Goal: Task Accomplishment & Management: Complete application form

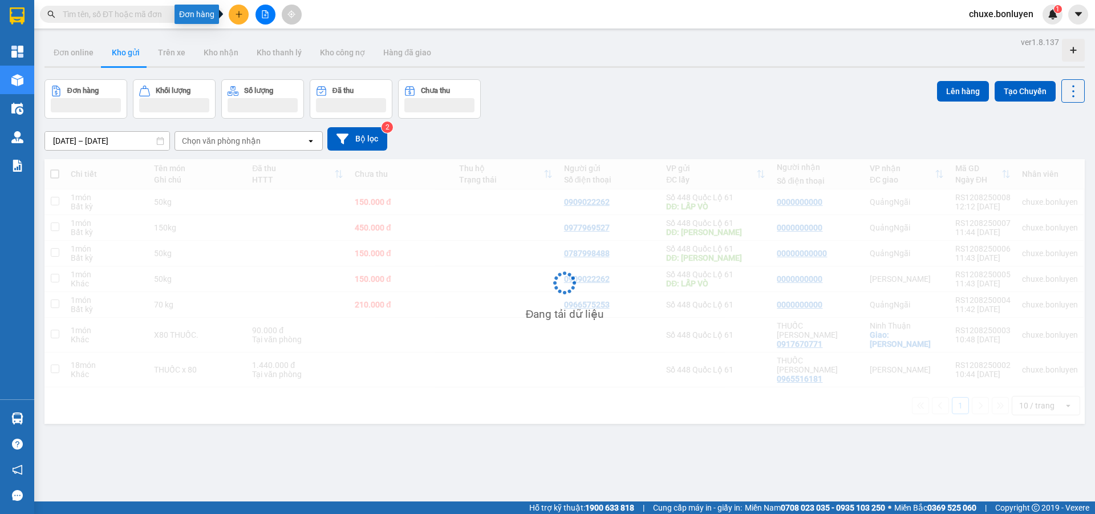
click at [239, 14] on icon "plus" at bounding box center [238, 14] width 1 height 6
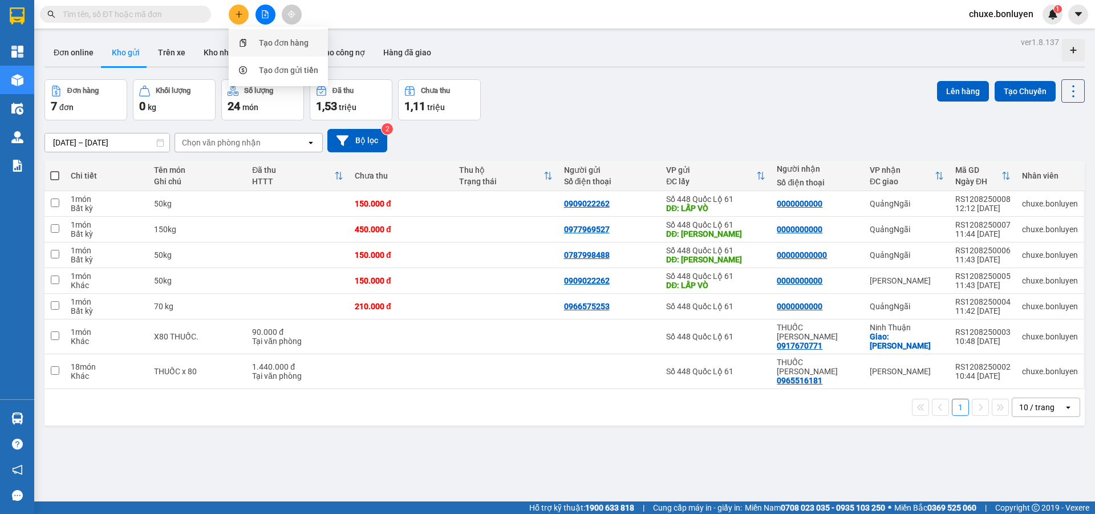
click at [280, 41] on div "Tạo đơn hàng" at bounding box center [284, 43] width 50 height 13
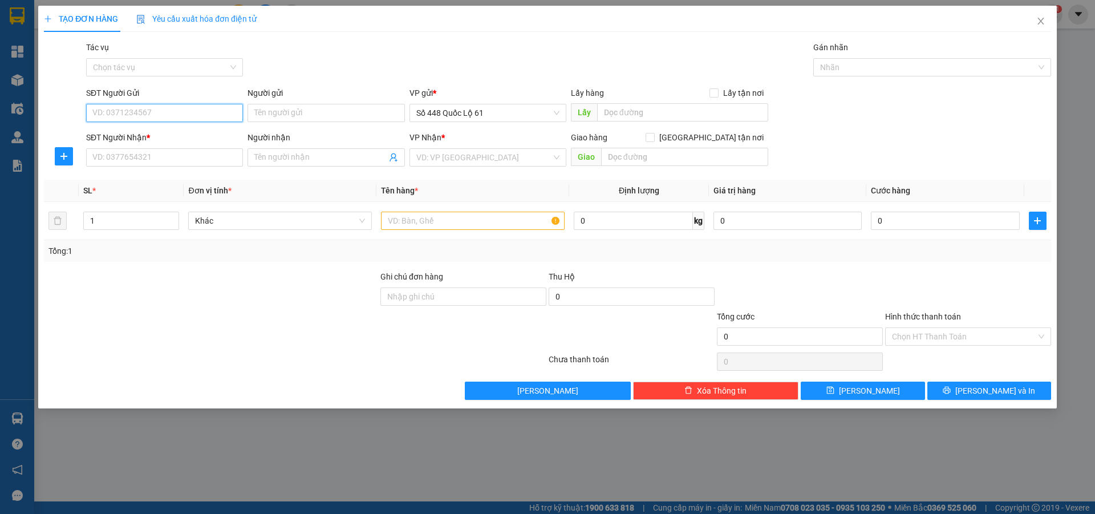
click at [160, 114] on input "SĐT Người Gửi" at bounding box center [164, 113] width 157 height 18
click at [153, 138] on div "0337752868" at bounding box center [164, 136] width 143 height 13
type input "0337752868"
type input "AN HỮU"
type input "00000000000"
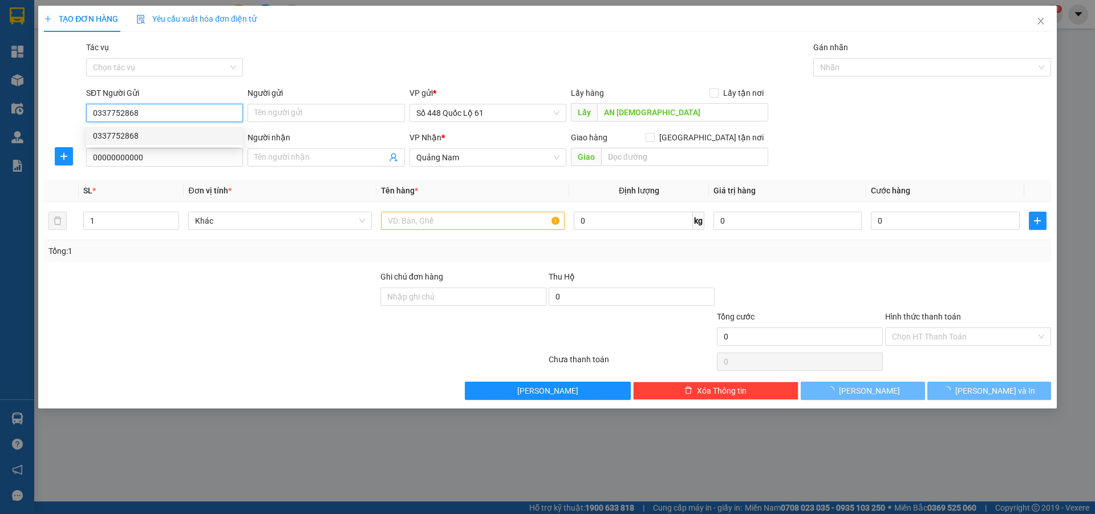
type input "100.000"
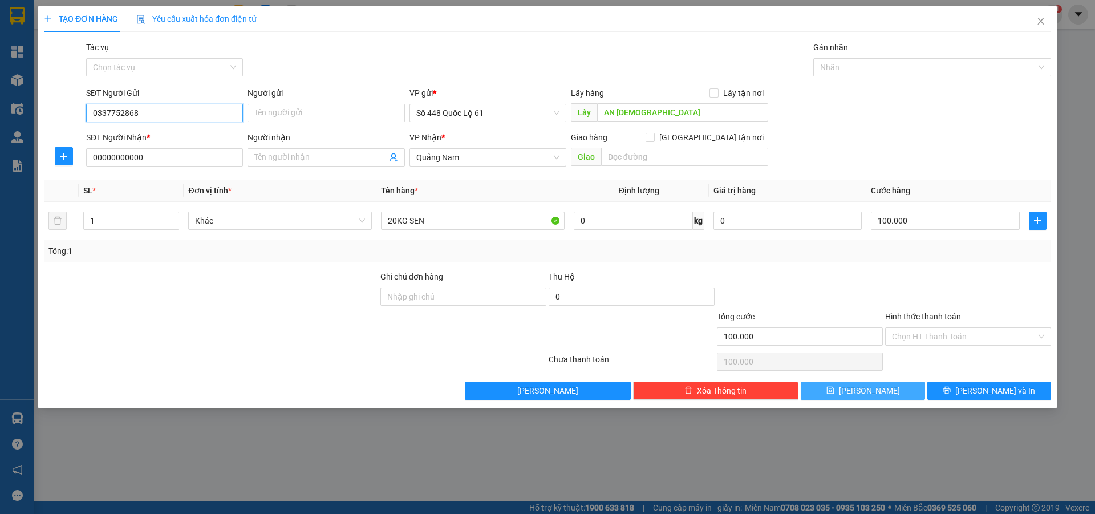
type input "0337752868"
click at [868, 387] on span "Lưu" at bounding box center [869, 391] width 61 height 13
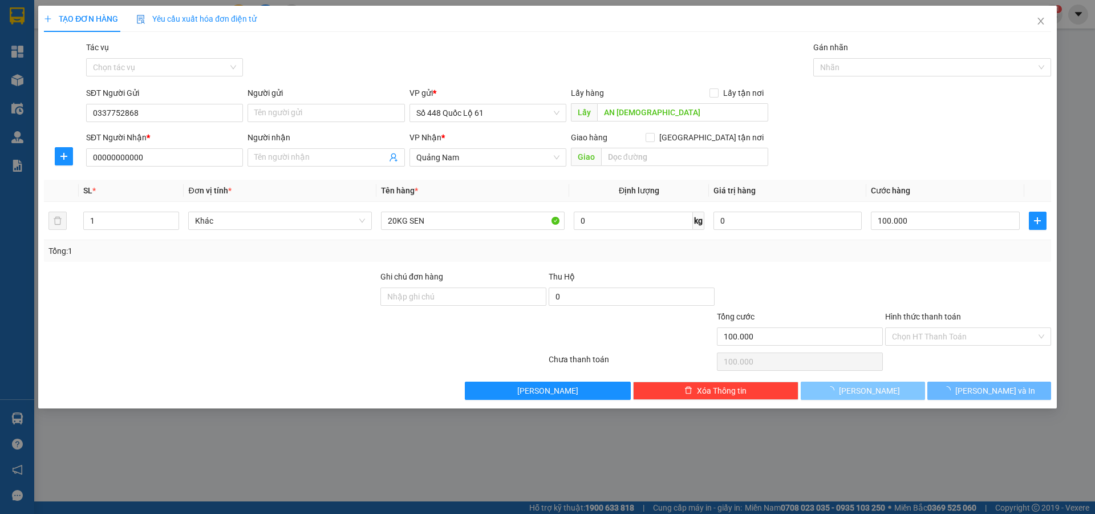
type input "0"
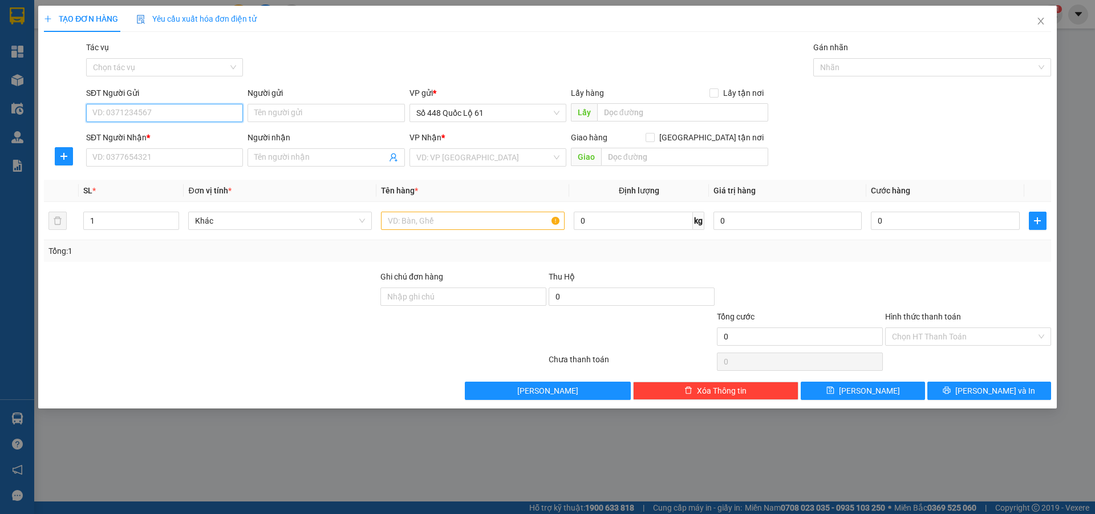
click at [210, 115] on input "SĐT Người Gửi" at bounding box center [164, 113] width 157 height 18
click at [144, 130] on div "0353688144" at bounding box center [164, 136] width 143 height 13
type input "0353688144"
type input "NHA MAN"
type input "0000000000000"
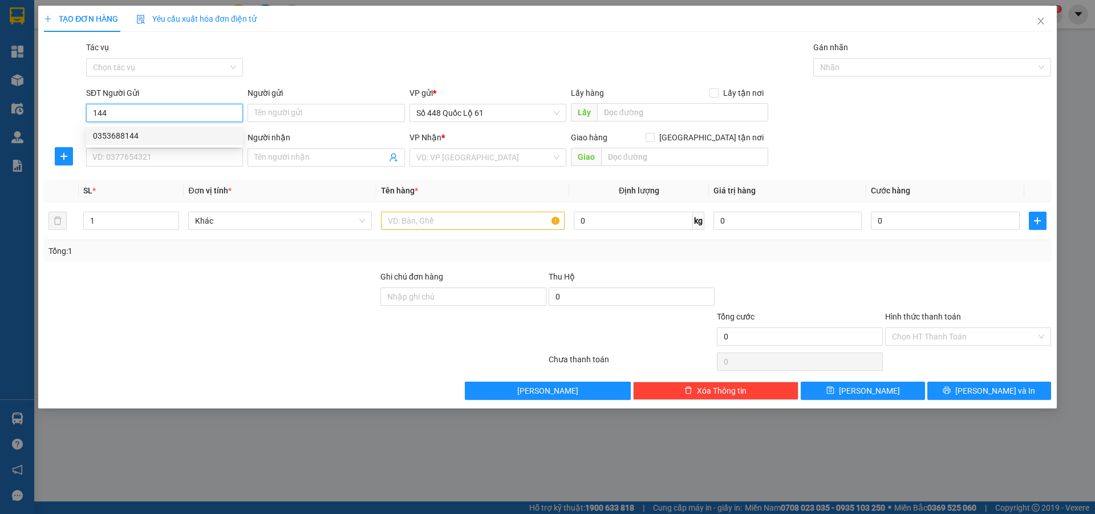
type input "MÃ 01"
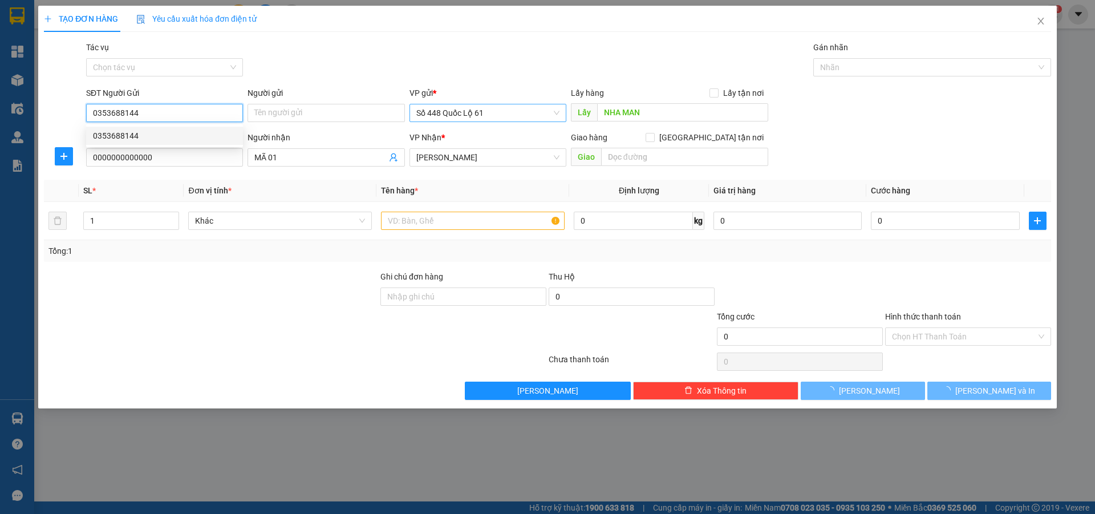
type input "100.000"
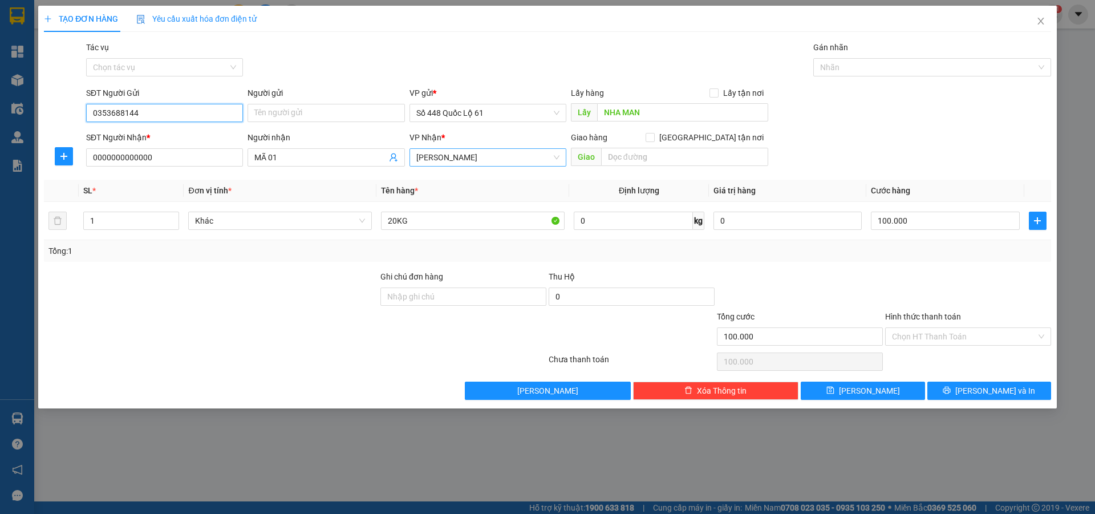
click at [494, 155] on span "Gia Lai" at bounding box center [487, 157] width 143 height 17
type input "0353688144"
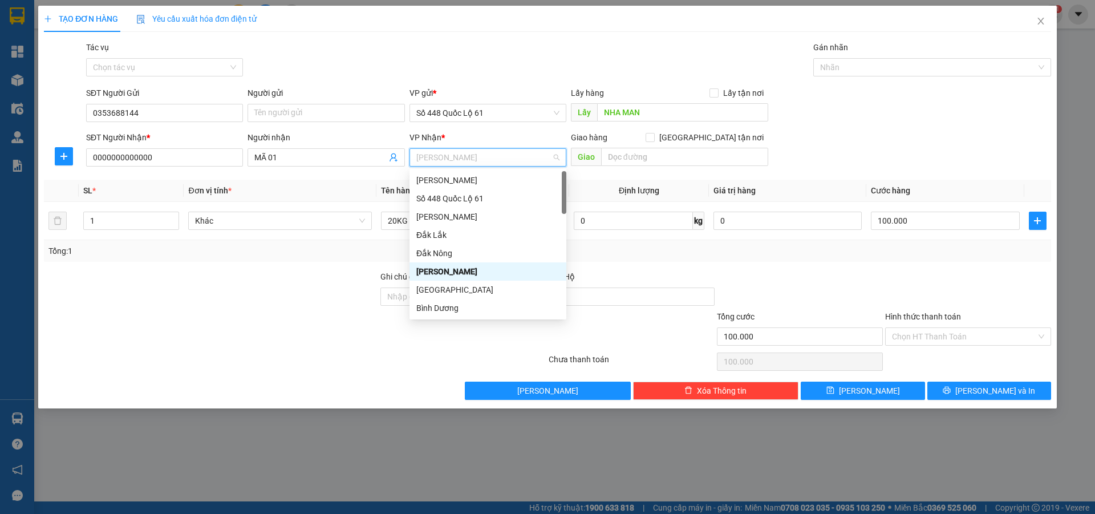
type input "d"
drag, startPoint x: 434, startPoint y: 289, endPoint x: 654, endPoint y: 188, distance: 242.0
click at [434, 289] on div "Đà Nẵng" at bounding box center [487, 290] width 143 height 13
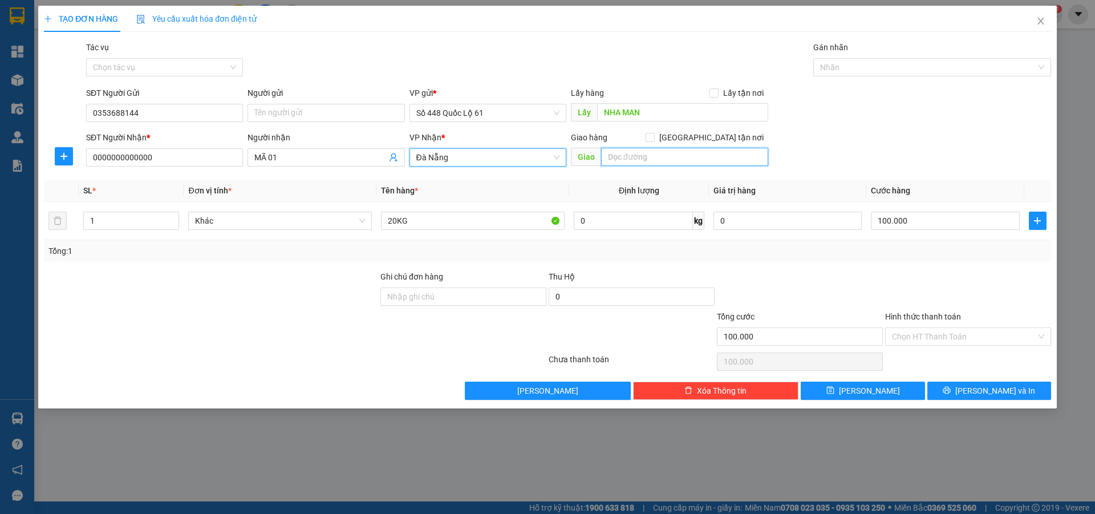
click at [689, 161] on input "text" at bounding box center [684, 157] width 167 height 18
type input "vinahouse"
click at [654, 134] on input "Giao tận nơi" at bounding box center [650, 137] width 8 height 8
checkbox input "true"
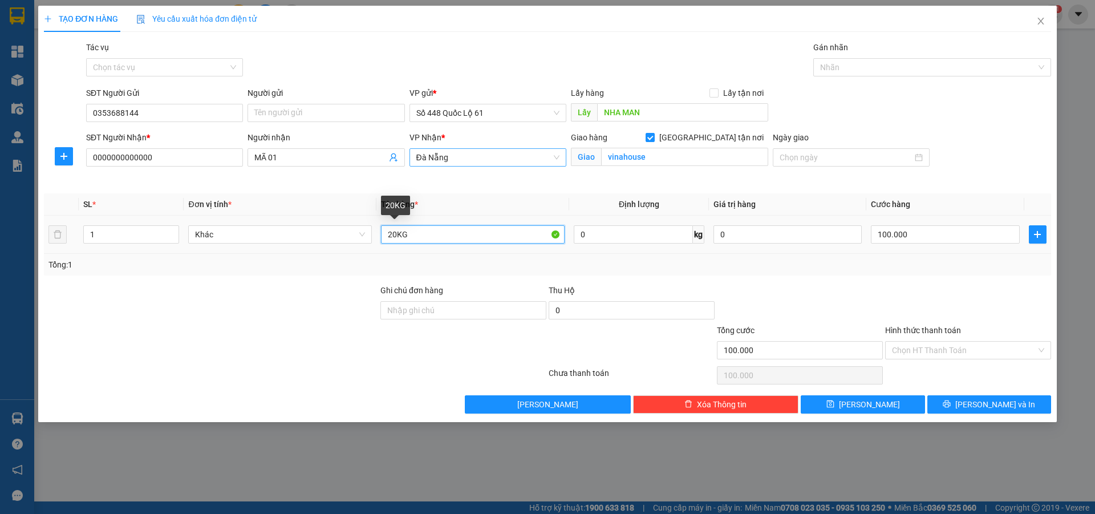
click at [390, 236] on input "20KG" at bounding box center [473, 234] width 184 height 18
type input "30KG"
click at [907, 248] on td "100.000" at bounding box center [945, 235] width 157 height 38
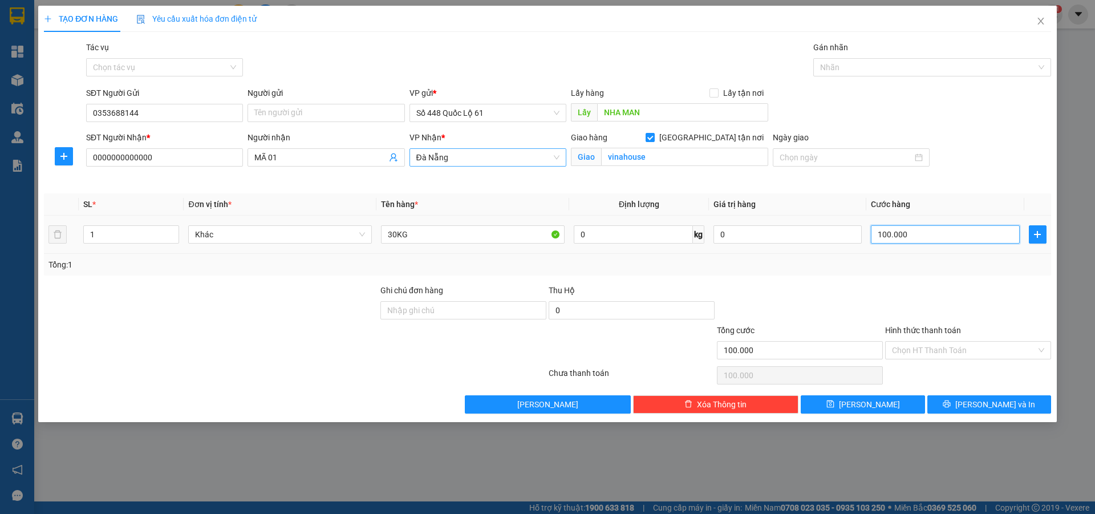
click at [924, 229] on input "100.000" at bounding box center [945, 234] width 148 height 18
type input "1"
type input "15"
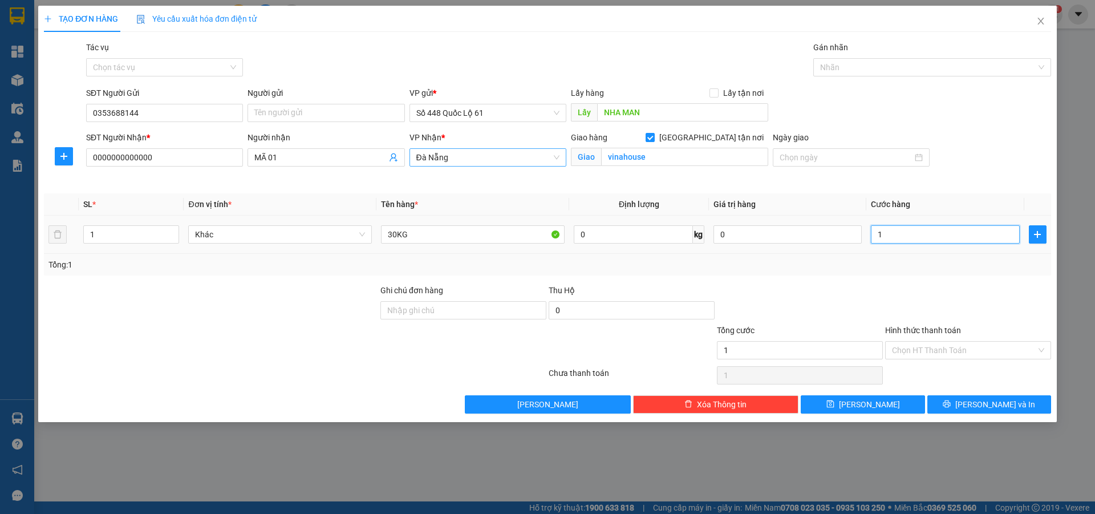
type input "15"
type input "150"
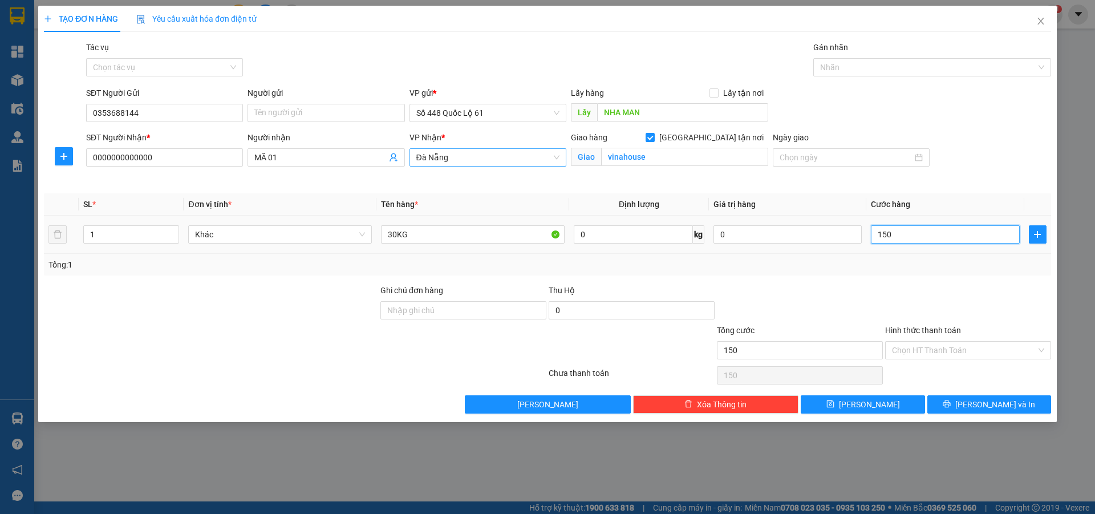
type input "1.500"
type input "15.000"
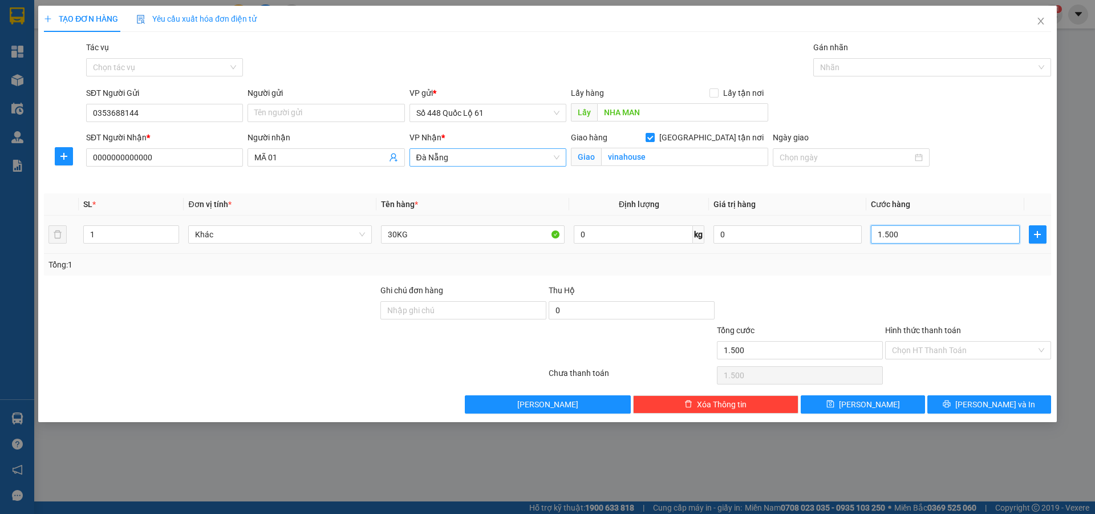
type input "15.000"
type input "150.000"
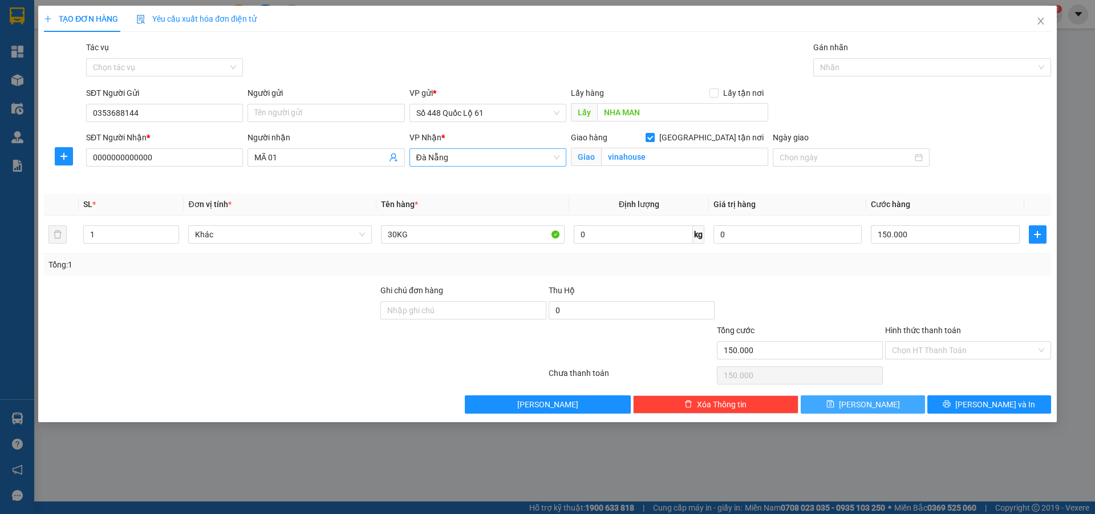
click at [898, 404] on button "Lưu" at bounding box center [863, 404] width 124 height 18
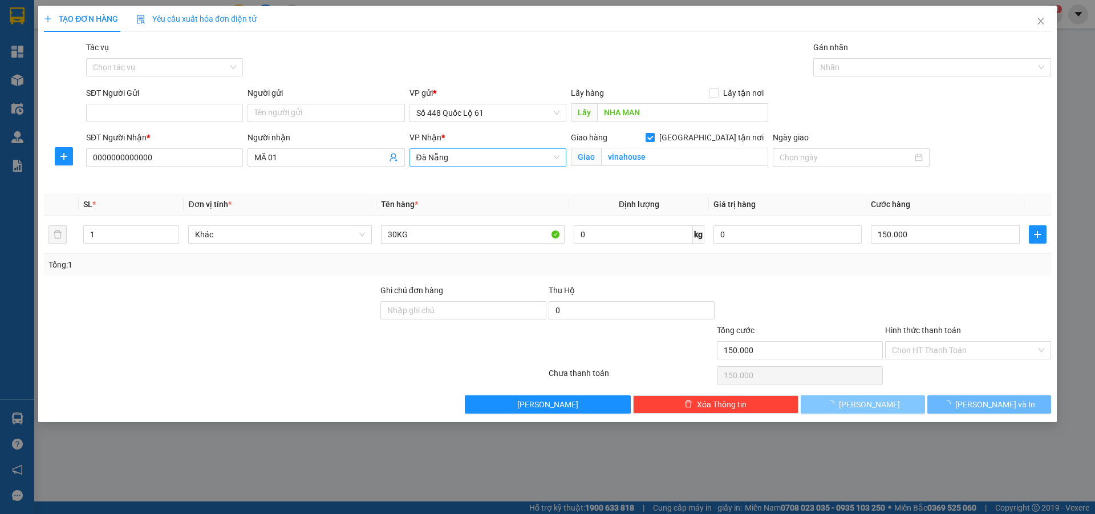
checkbox input "false"
type input "0"
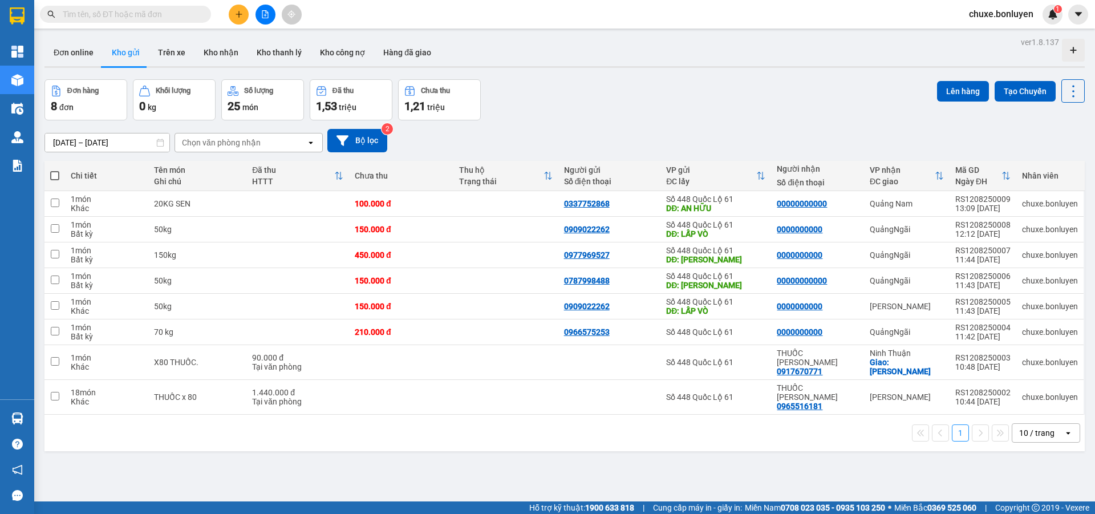
click at [115, 14] on input "text" at bounding box center [130, 14] width 135 height 13
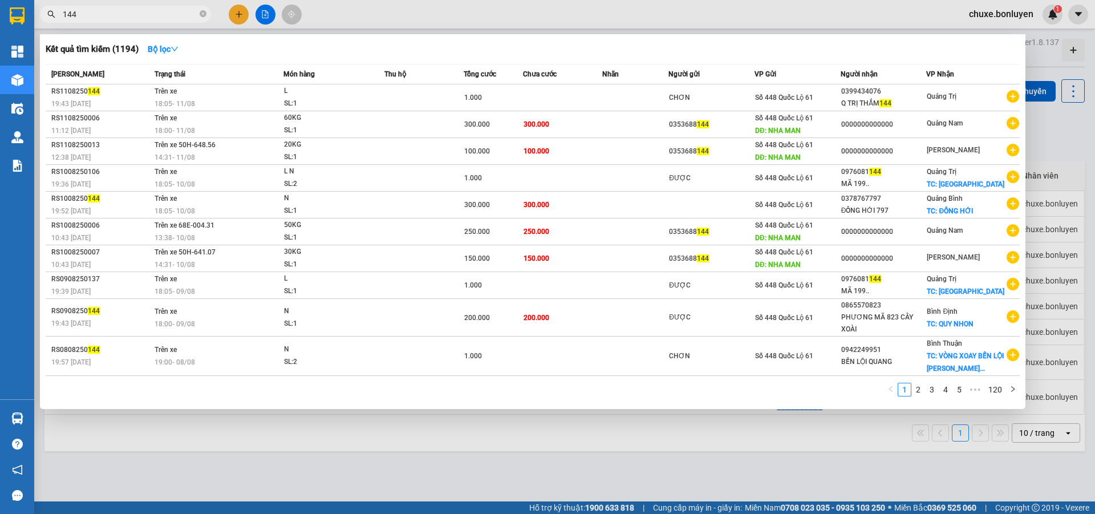
type input "144"
